Goal: Information Seeking & Learning: Check status

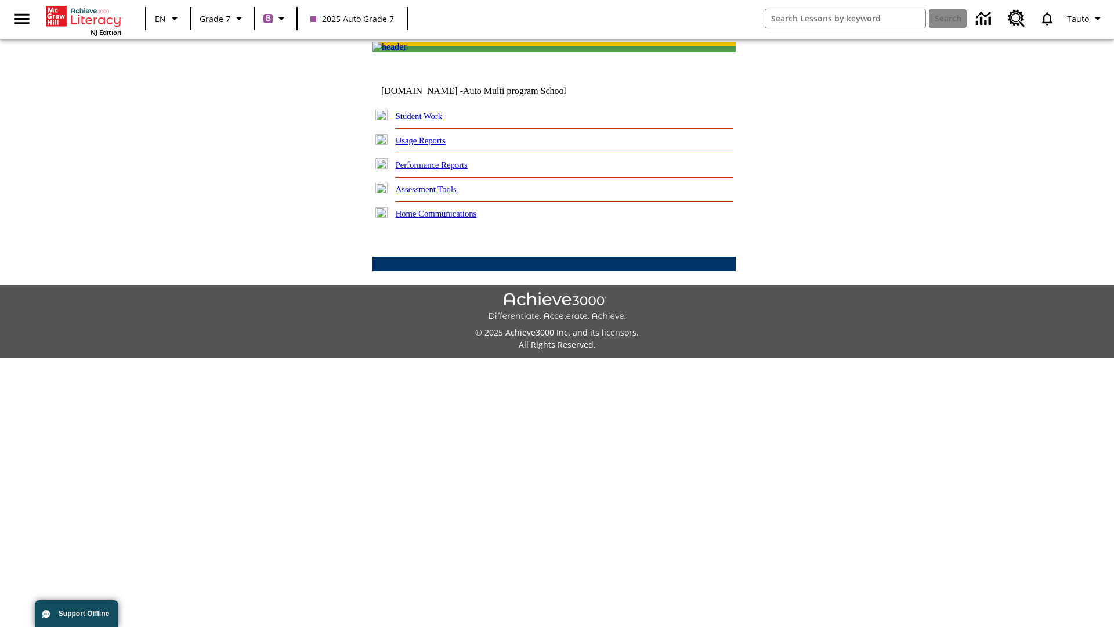
click at [444, 169] on link "Performance Reports" at bounding box center [432, 164] width 72 height 9
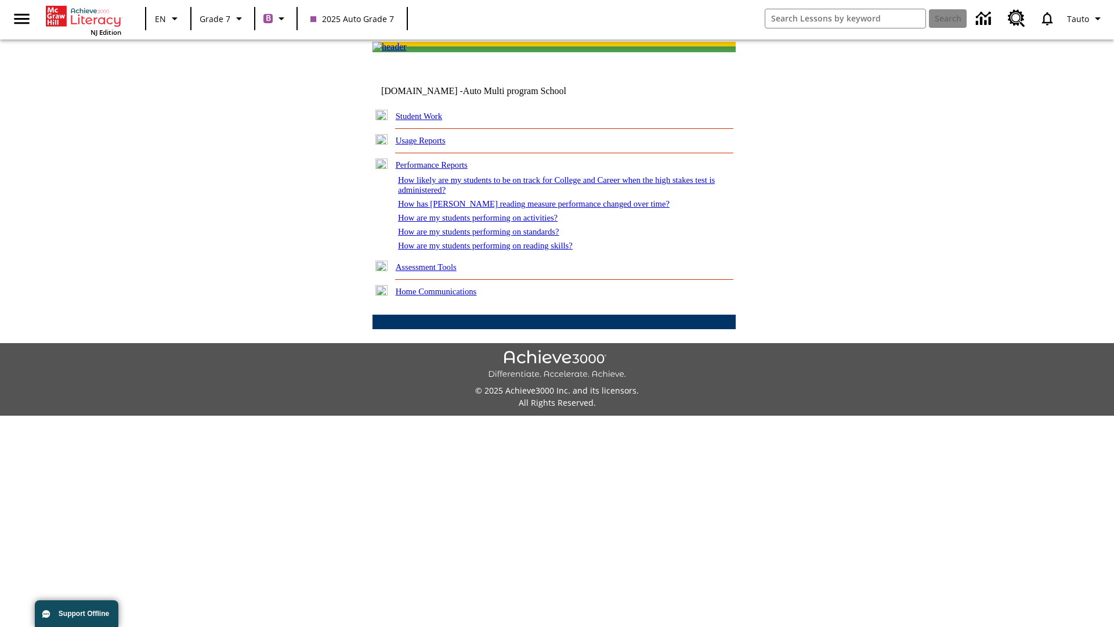
click at [489, 222] on link "How are my students performing on activities?" at bounding box center [478, 217] width 160 height 9
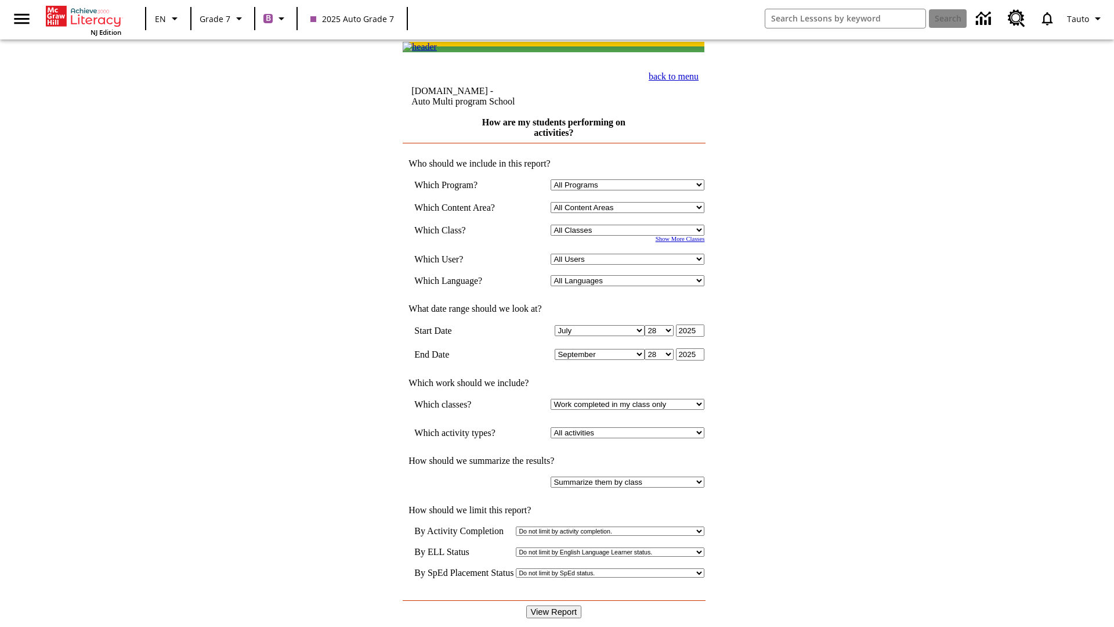
click at [555, 605] on input "View Report" at bounding box center [554, 611] width 56 height 13
select select "21437138"
select select "4"
click at [555, 605] on input "View Report" at bounding box center [554, 611] width 56 height 13
